Goal: Find contact information: Find contact information

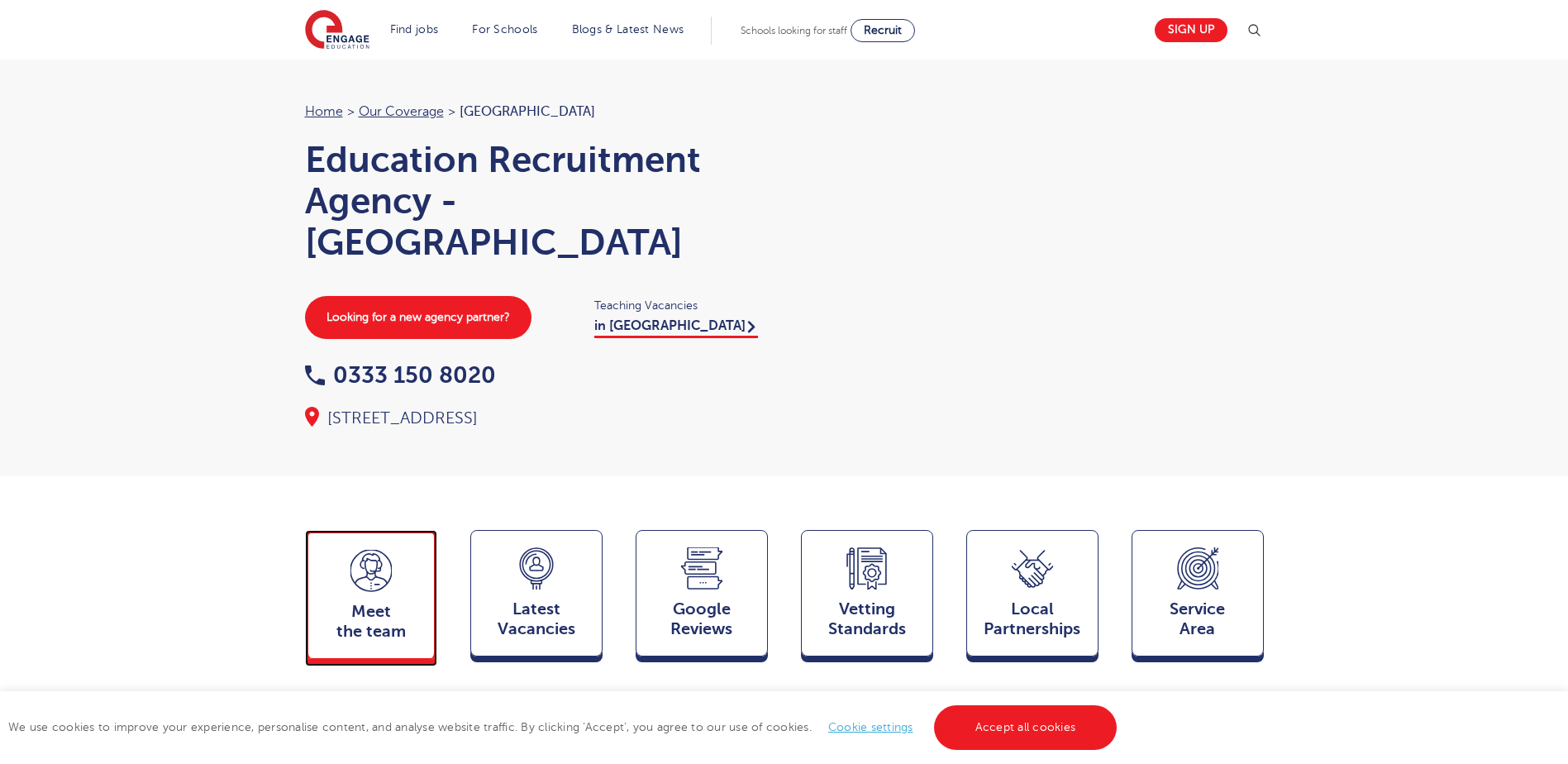
click at [401, 591] on div "Meet the team Team" at bounding box center [371, 594] width 132 height 129
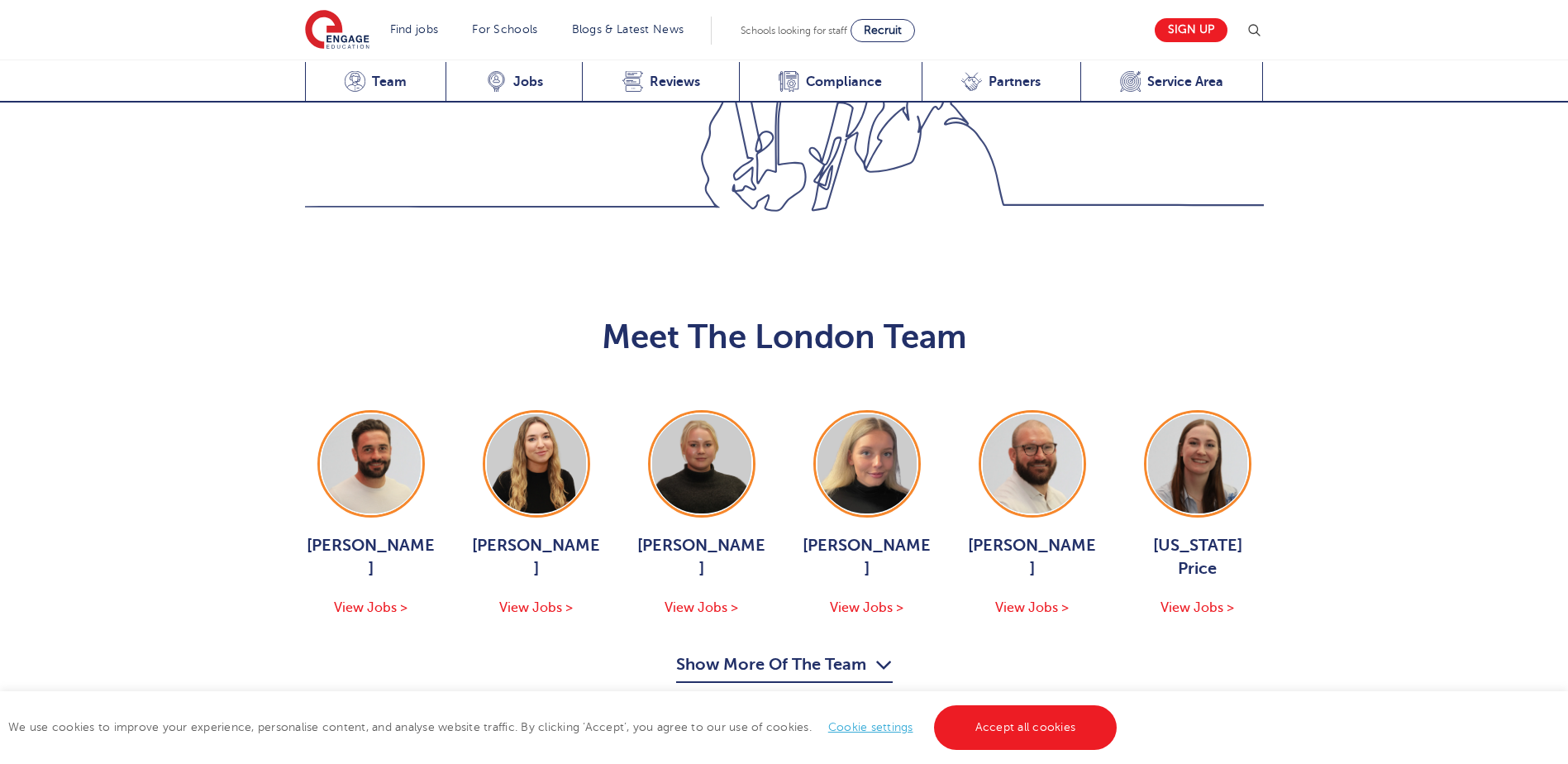
scroll to position [1772, 0]
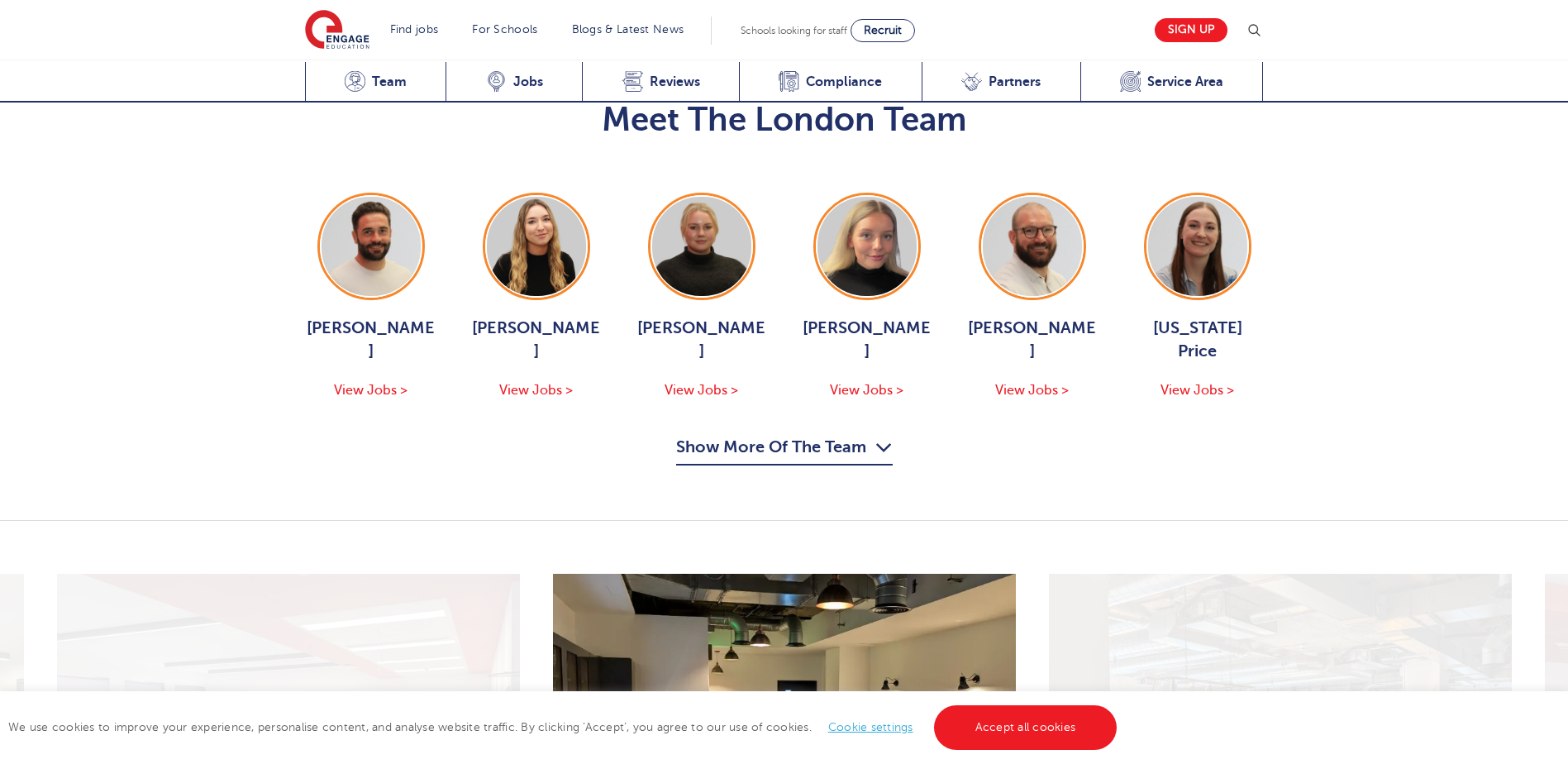
click at [801, 434] on button "Show More Of The Team" at bounding box center [784, 450] width 216 height 32
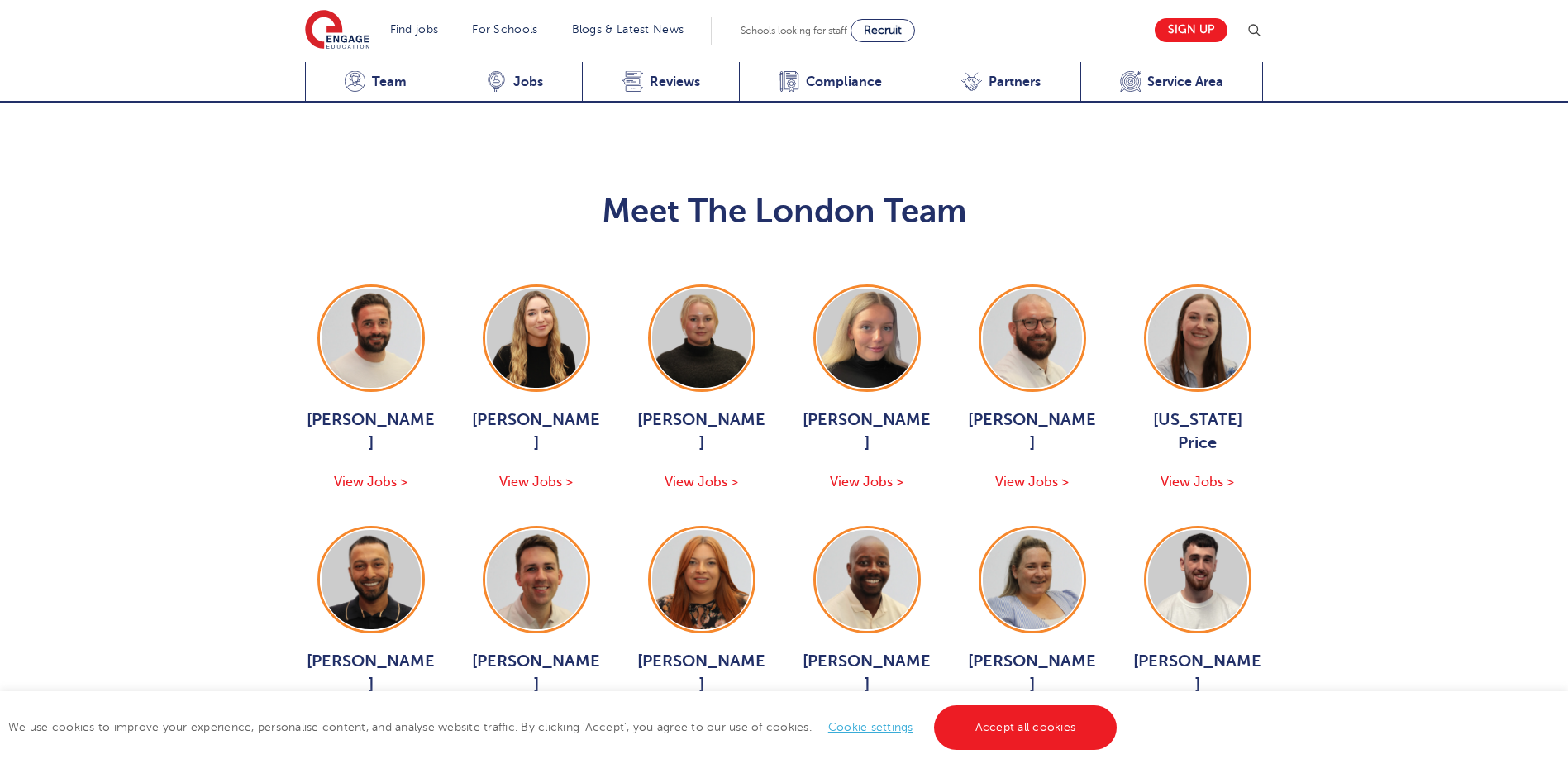
scroll to position [1524, 0]
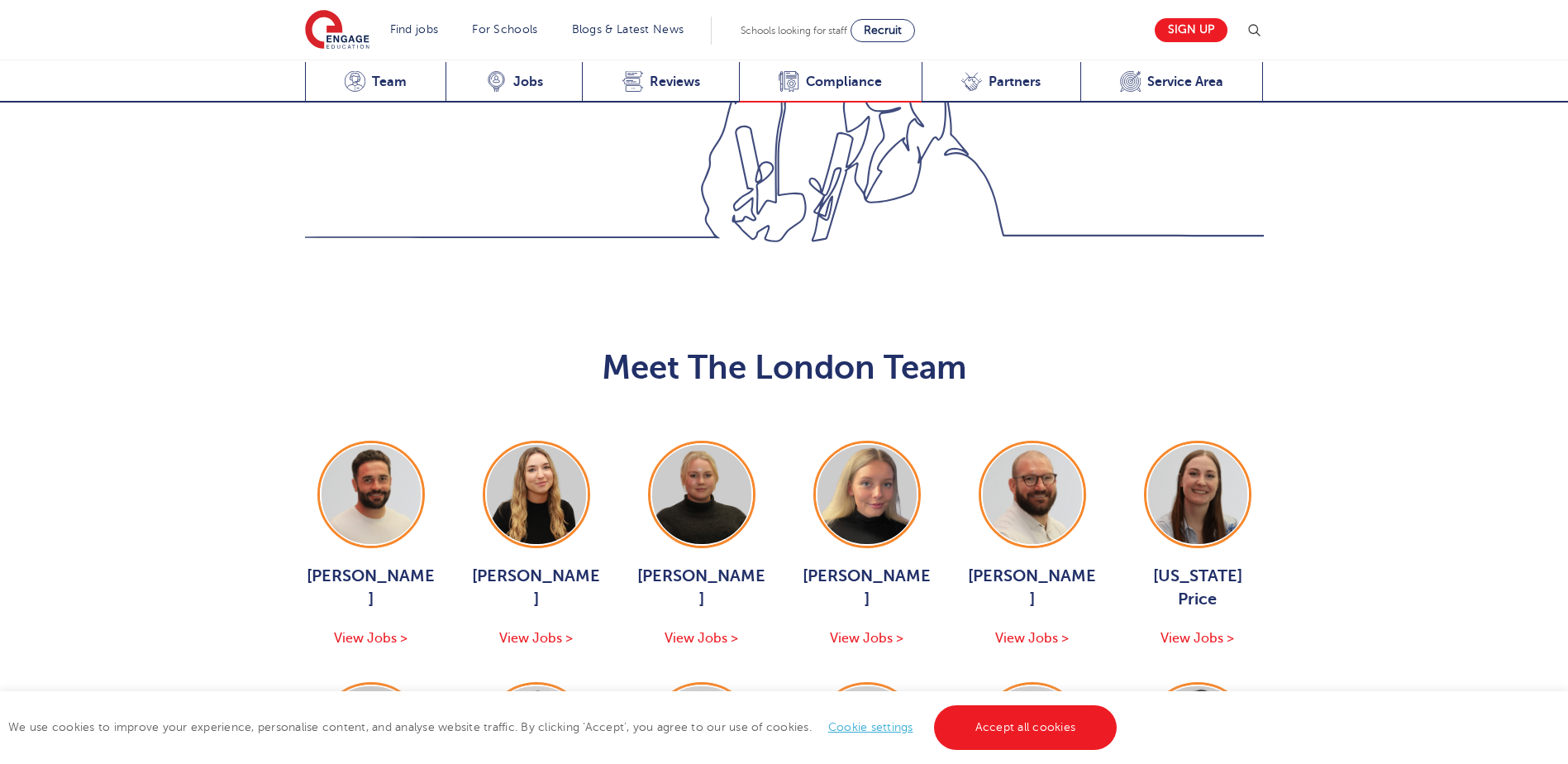
click at [849, 76] on span "Compliance" at bounding box center [843, 81] width 76 height 16
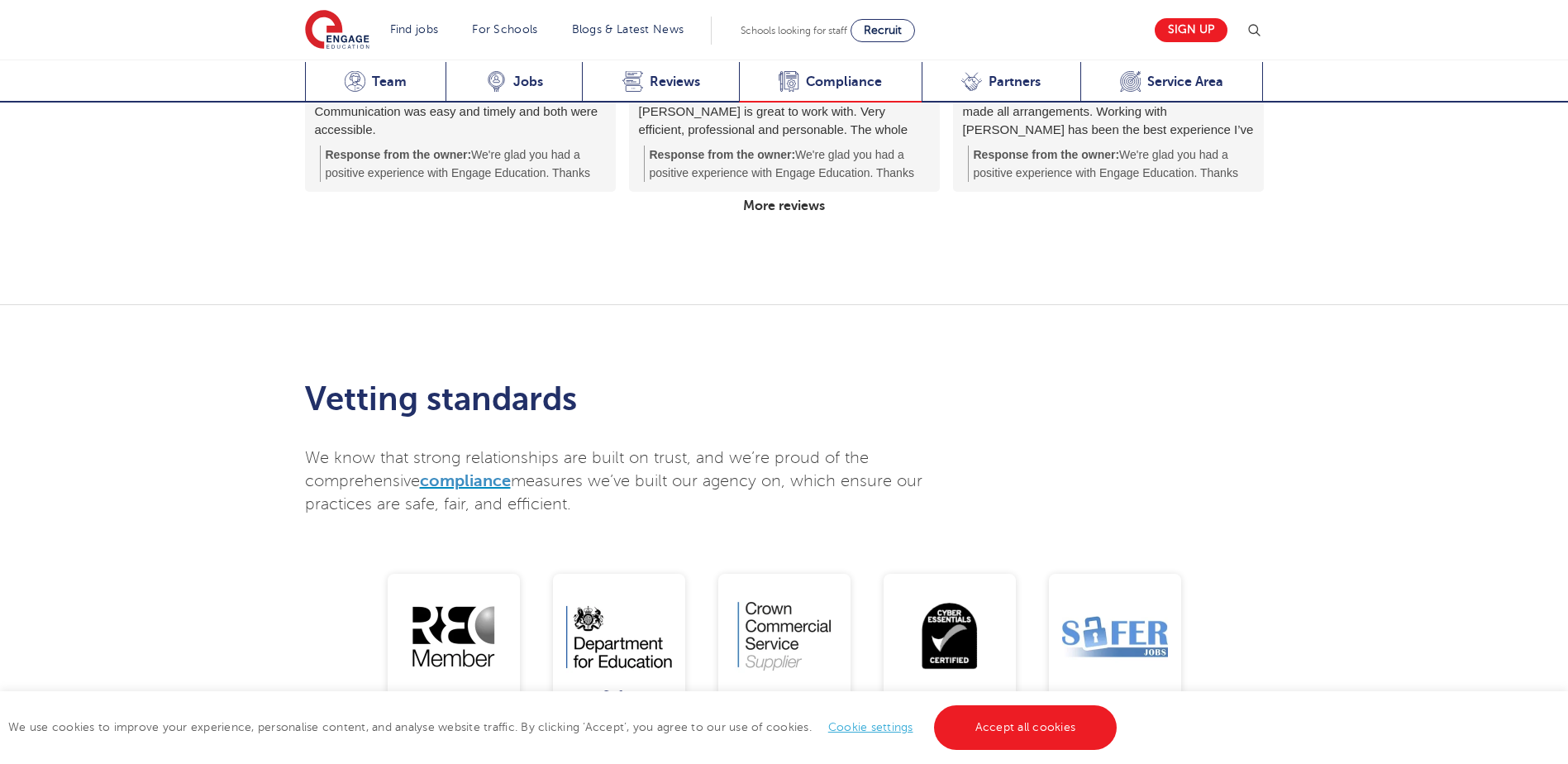
scroll to position [4256, 0]
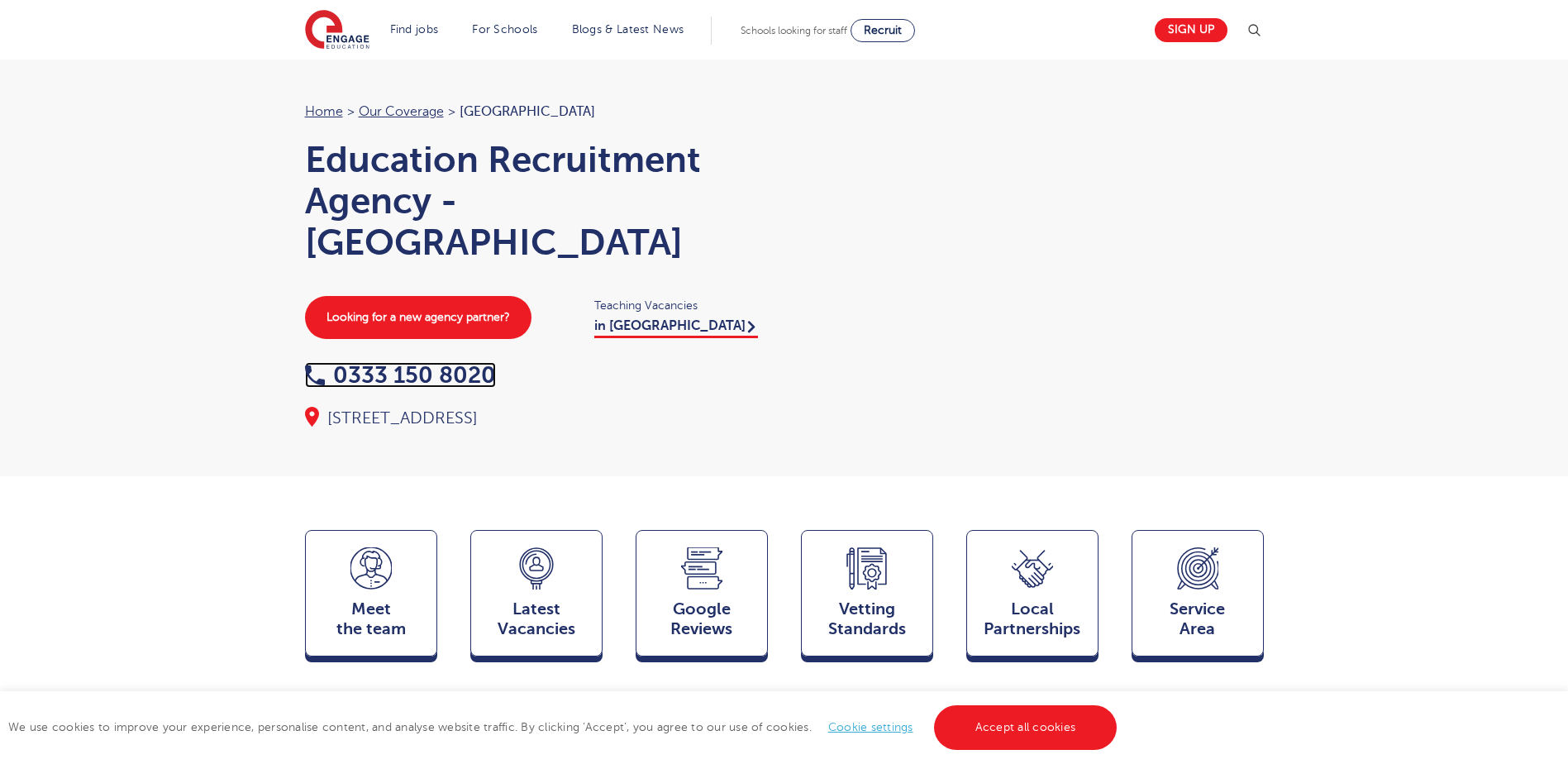
click at [433, 373] on link "0333 150 8020" at bounding box center [400, 375] width 191 height 26
